Goal: Navigation & Orientation: Find specific page/section

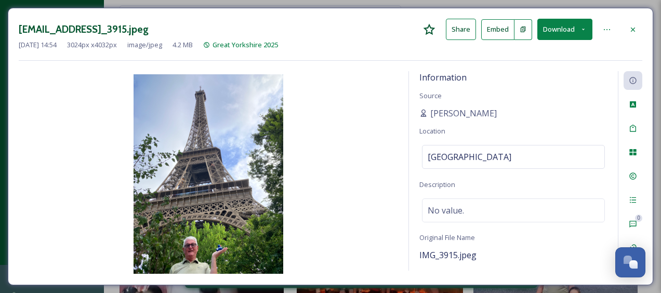
scroll to position [27, 0]
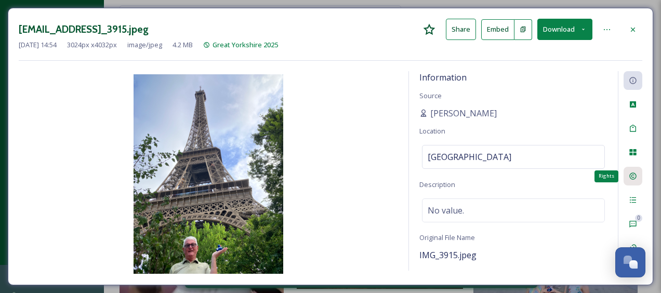
click at [628, 176] on div "Rights" at bounding box center [632, 176] width 19 height 19
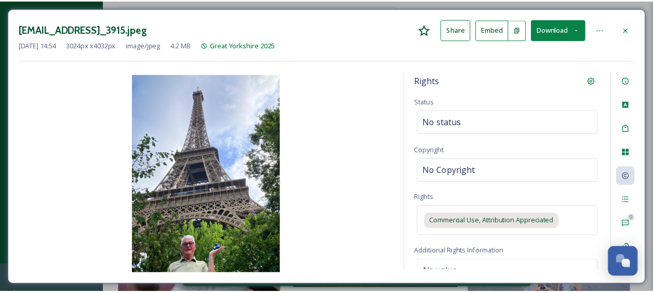
scroll to position [0, 0]
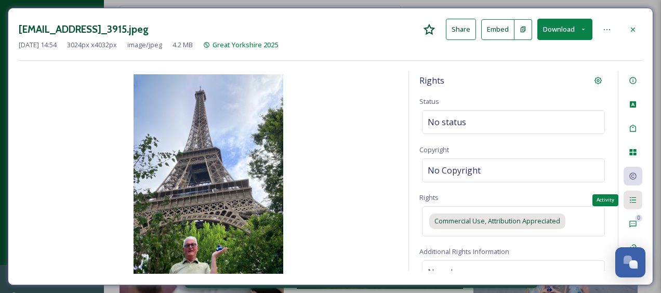
click at [633, 199] on icon at bounding box center [633, 200] width 8 height 8
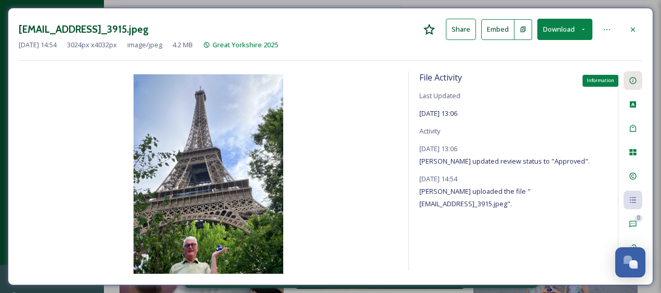
click at [632, 73] on div "Information" at bounding box center [632, 80] width 19 height 19
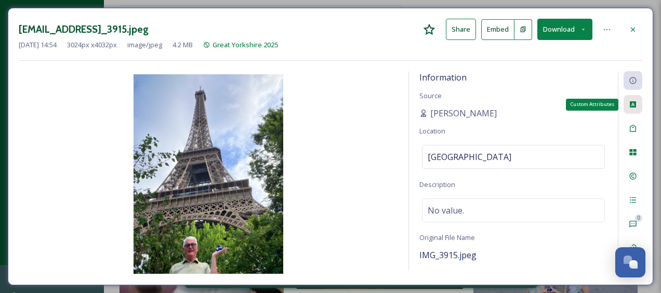
click at [639, 108] on div "Custom Attributes" at bounding box center [632, 104] width 19 height 19
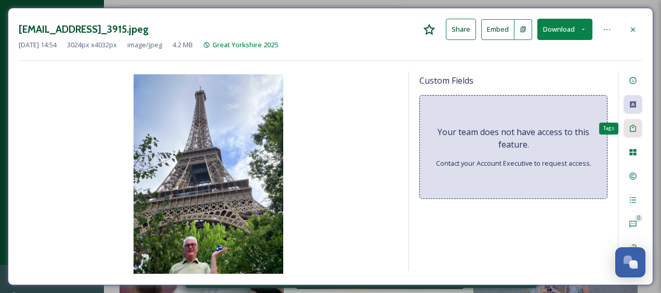
click at [635, 132] on div "Tags" at bounding box center [632, 128] width 19 height 19
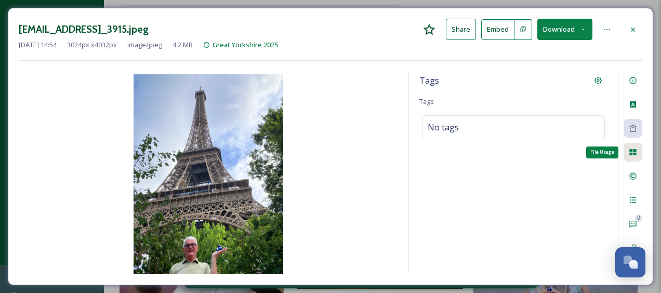
click at [633, 153] on icon at bounding box center [632, 152] width 7 height 6
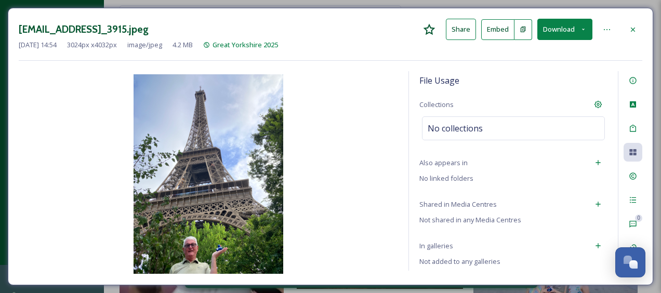
click at [631, 31] on icon at bounding box center [633, 29] width 8 height 8
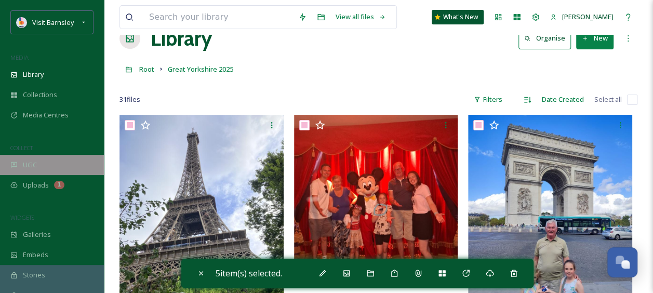
click at [54, 166] on div "UGC" at bounding box center [52, 165] width 104 height 20
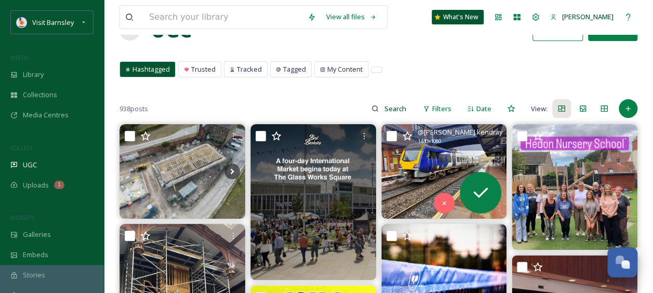
scroll to position [52, 0]
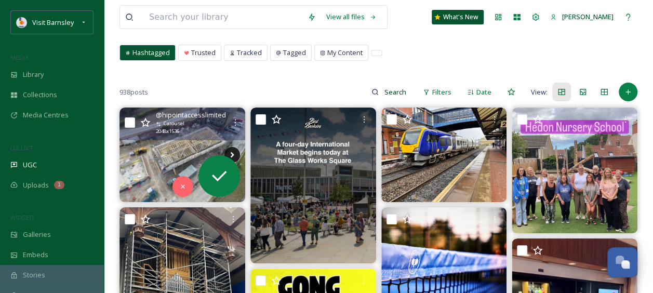
click at [234, 149] on icon at bounding box center [232, 155] width 16 height 16
click at [235, 152] on icon at bounding box center [232, 155] width 16 height 16
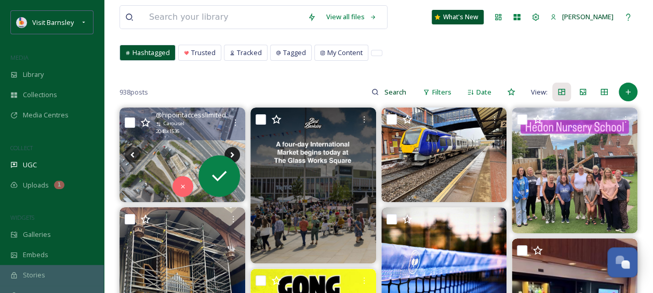
click at [237, 151] on icon at bounding box center [232, 155] width 16 height 16
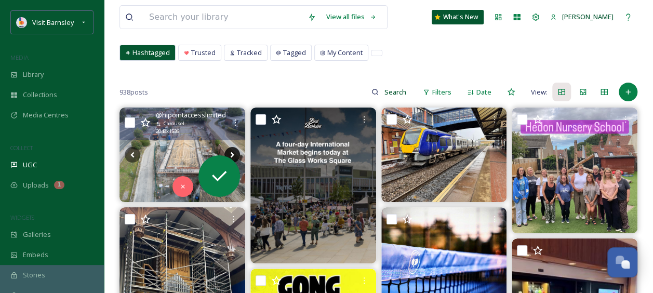
click at [237, 151] on icon at bounding box center [232, 155] width 16 height 16
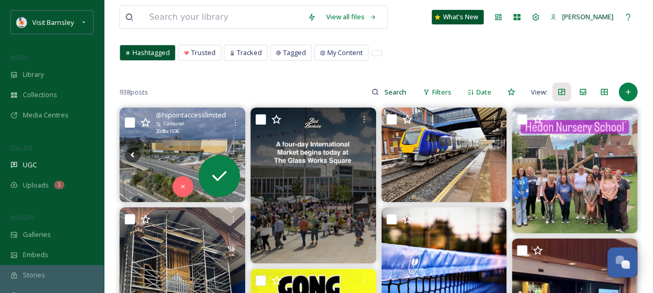
scroll to position [104, 0]
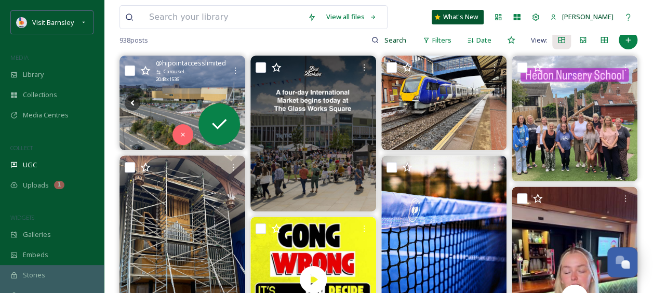
click at [172, 88] on img at bounding box center [182, 103] width 126 height 94
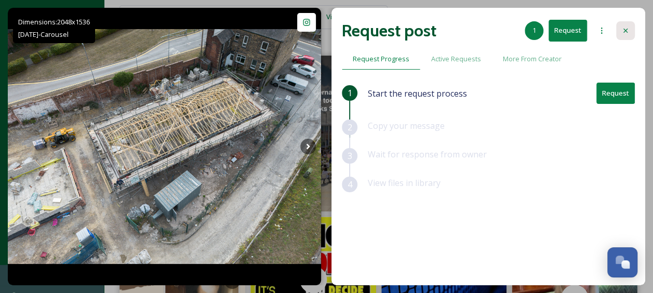
click at [625, 33] on icon at bounding box center [625, 30] width 8 height 8
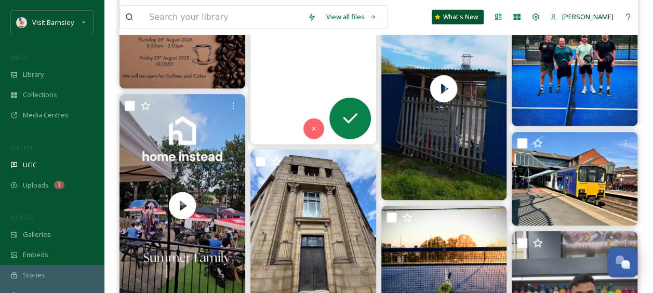
scroll to position [1506, 0]
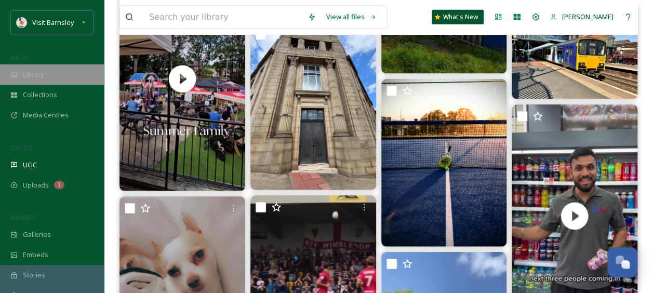
click at [42, 77] on span "Library" at bounding box center [33, 75] width 21 height 10
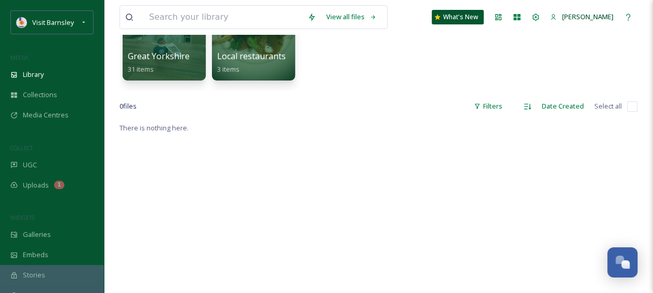
scroll to position [208, 0]
